Goal: Task Accomplishment & Management: Complete application form

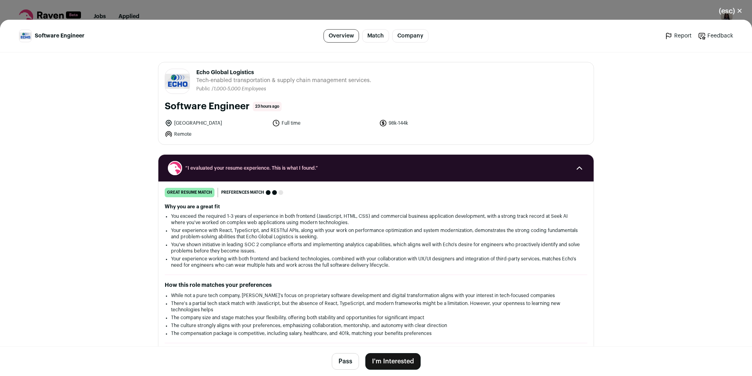
click at [385, 362] on button "I'm Interested" at bounding box center [392, 362] width 55 height 17
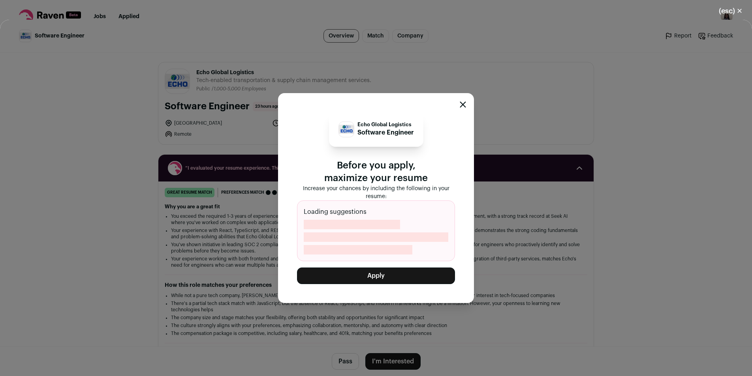
click at [395, 279] on button "Apply" at bounding box center [376, 276] width 158 height 17
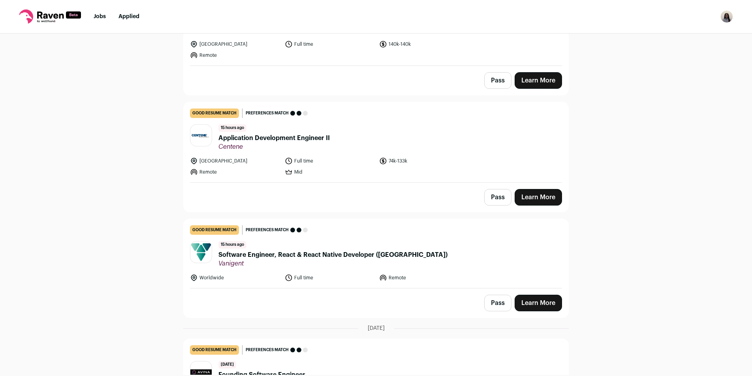
scroll to position [177, 0]
